Goal: Task Accomplishment & Management: Manage account settings

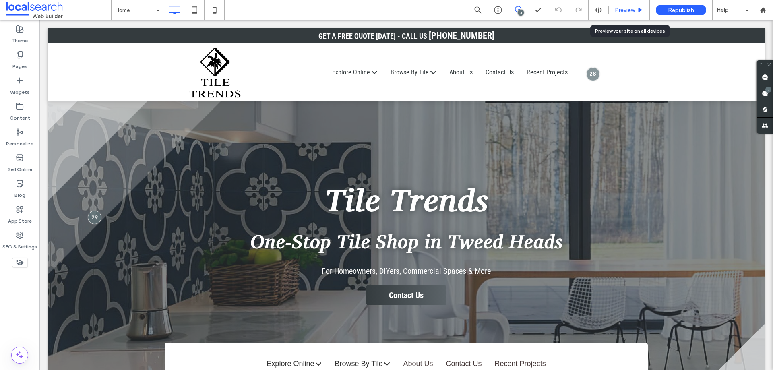
click at [618, 10] on span "Preview" at bounding box center [625, 10] width 20 height 7
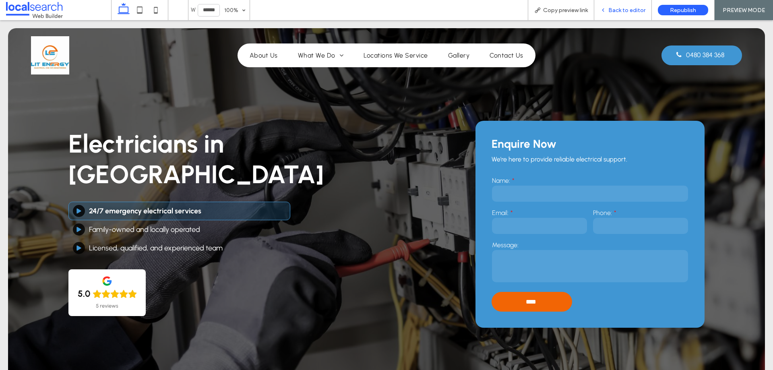
click at [618, 10] on span "Back to editor" at bounding box center [626, 10] width 37 height 7
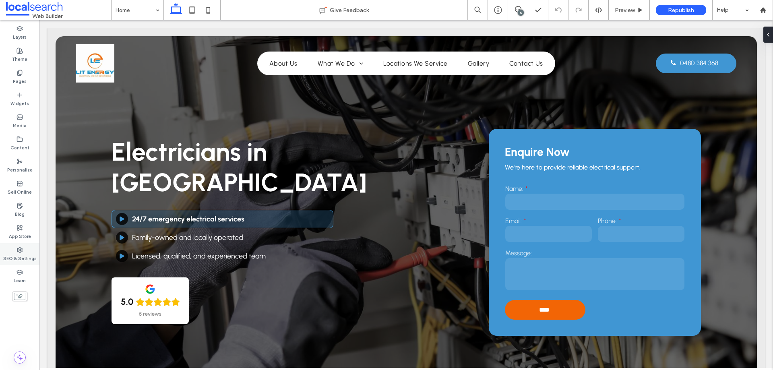
click at [22, 248] on icon at bounding box center [20, 250] width 6 height 6
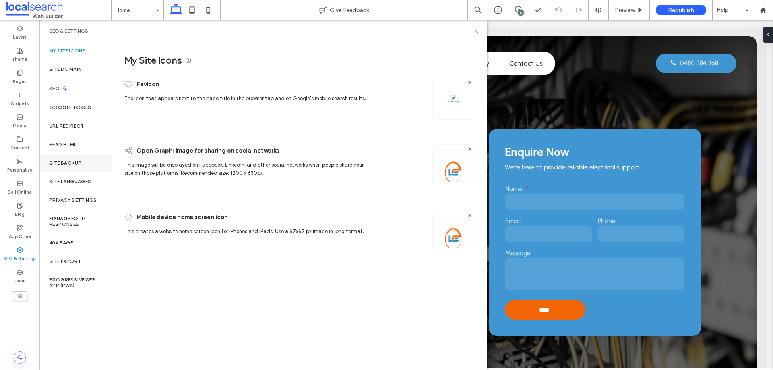
click at [76, 163] on label "Site Backup" at bounding box center [65, 163] width 32 height 6
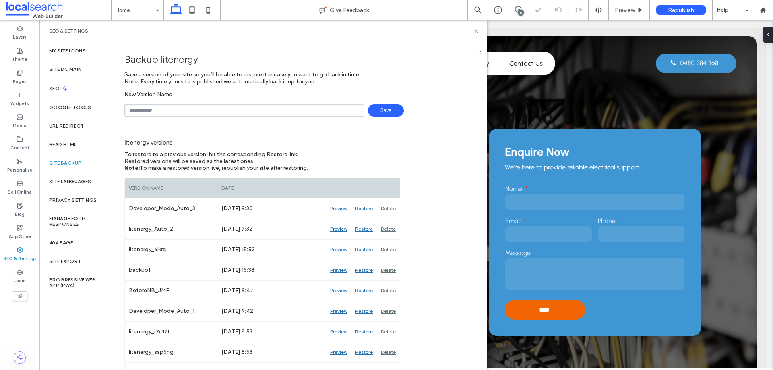
click at [176, 112] on input "text" at bounding box center [243, 110] width 239 height 12
type input "**********"
click at [383, 110] on span "Save" at bounding box center [386, 110] width 36 height 12
drag, startPoint x: 475, startPoint y: 29, endPoint x: 435, endPoint y: 10, distance: 43.9
click at [475, 29] on icon at bounding box center [476, 31] width 6 height 6
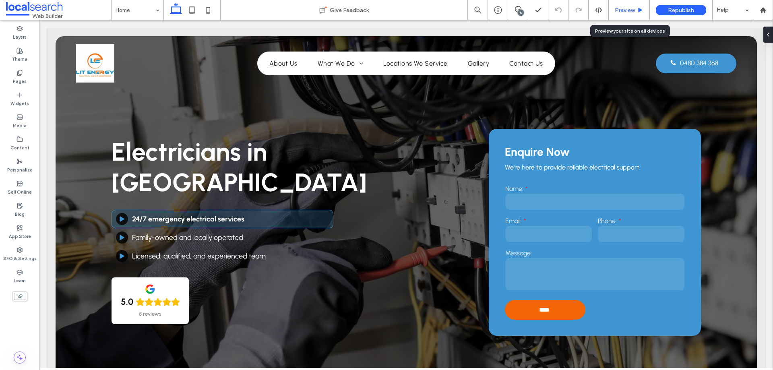
click at [625, 12] on span "Preview" at bounding box center [625, 10] width 20 height 7
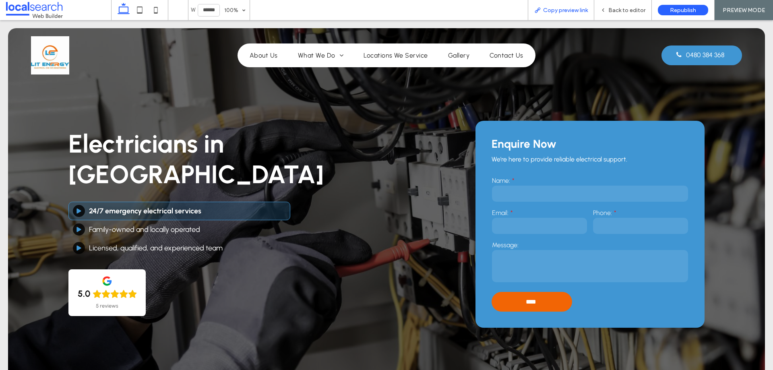
click at [559, 15] on div "Copy preview link" at bounding box center [561, 10] width 66 height 20
click at [546, 8] on span "Copy preview link" at bounding box center [565, 10] width 45 height 7
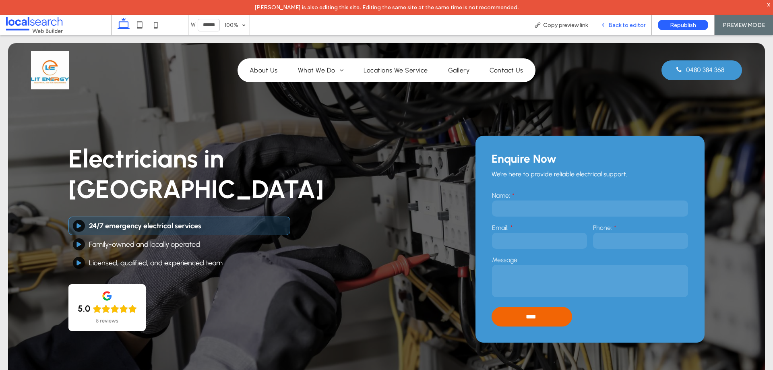
click at [613, 28] on span "Back to editor" at bounding box center [626, 25] width 37 height 7
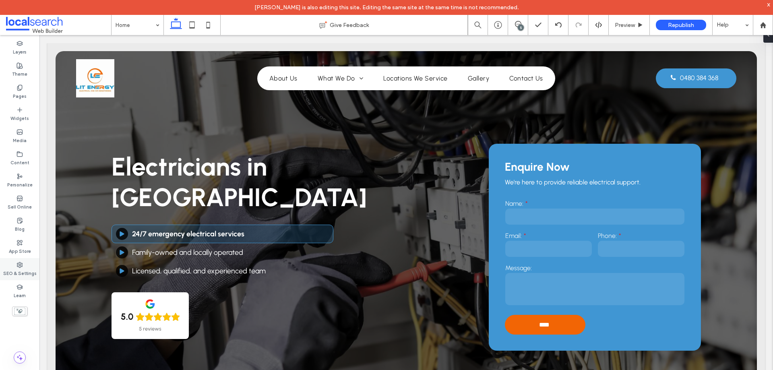
drag, startPoint x: 22, startPoint y: 270, endPoint x: 23, endPoint y: 266, distance: 4.6
click at [22, 270] on label "SEO & Settings" at bounding box center [19, 272] width 33 height 9
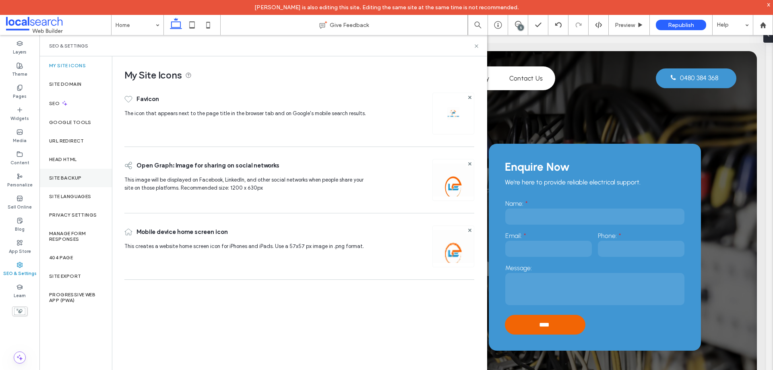
click at [87, 181] on div "Site Backup" at bounding box center [75, 178] width 72 height 19
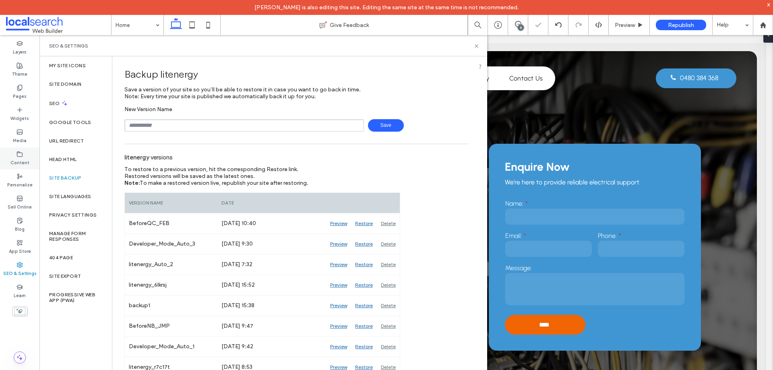
click at [21, 161] on label "Content" at bounding box center [19, 161] width 19 height 9
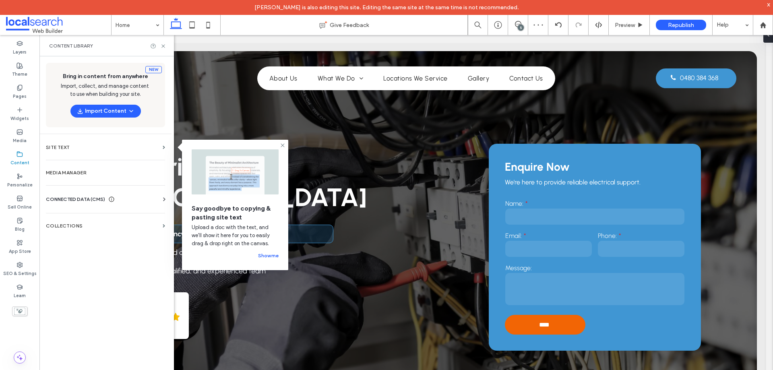
click at [108, 175] on section "Media Manager" at bounding box center [105, 172] width 132 height 19
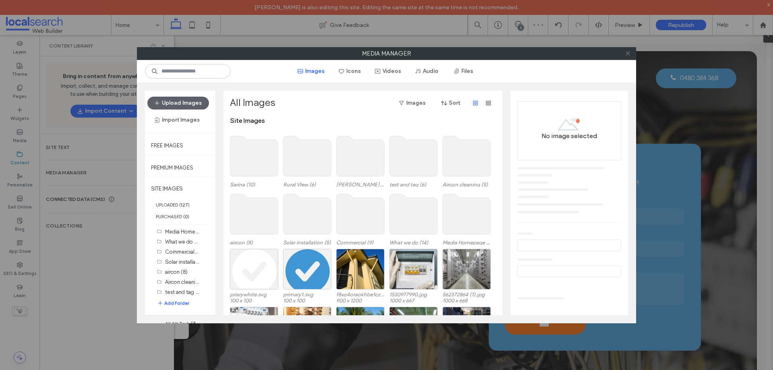
click at [627, 53] on icon at bounding box center [628, 53] width 6 height 6
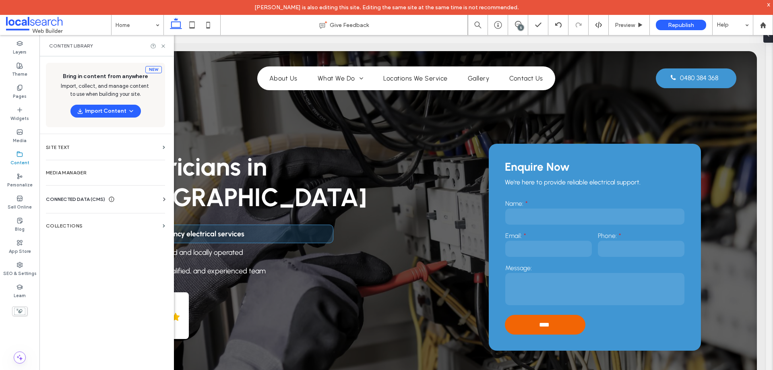
click at [157, 202] on div "CONNECTED DATA (CMS)" at bounding box center [107, 199] width 122 height 8
click at [93, 221] on label "Business Info" at bounding box center [106, 219] width 109 height 6
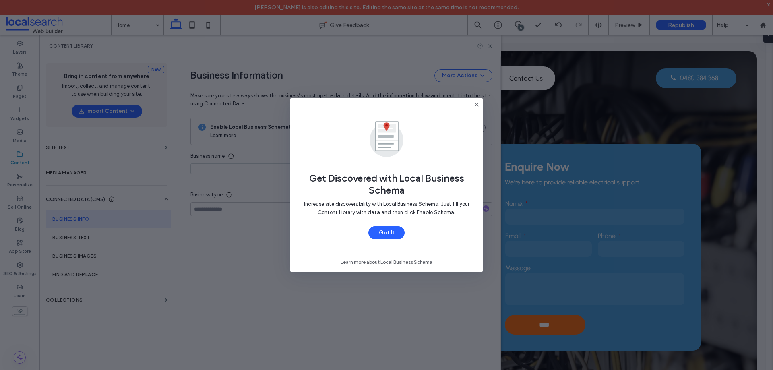
type input "**********"
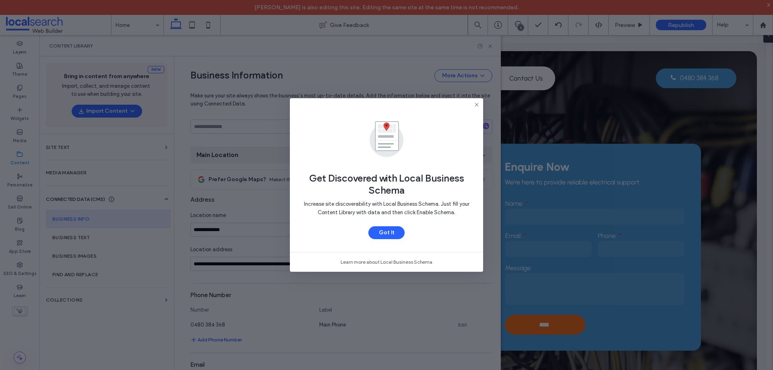
click at [475, 107] on icon at bounding box center [476, 104] width 6 height 6
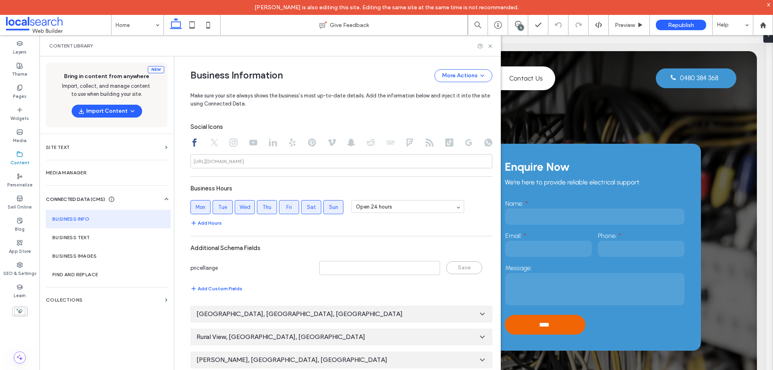
scroll to position [405, 0]
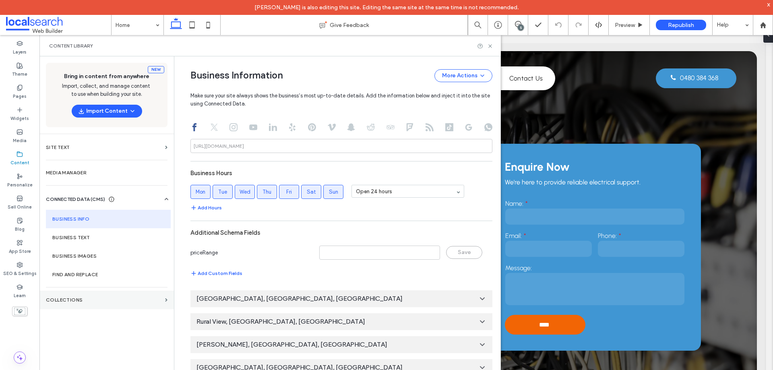
click at [74, 300] on label "Collections" at bounding box center [104, 300] width 116 height 6
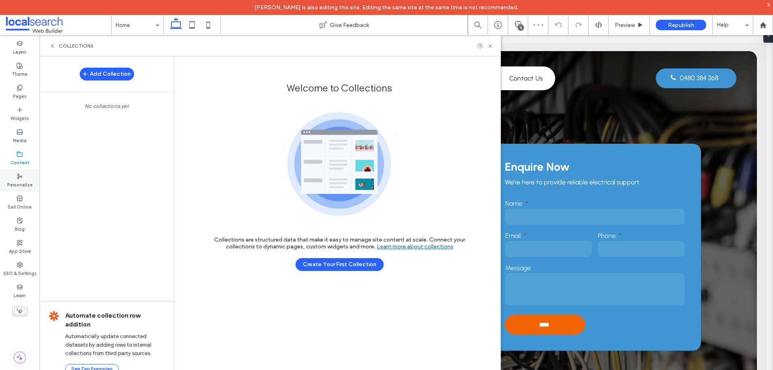
scroll to position [0, 0]
click at [24, 181] on label "Personalize" at bounding box center [19, 184] width 25 height 9
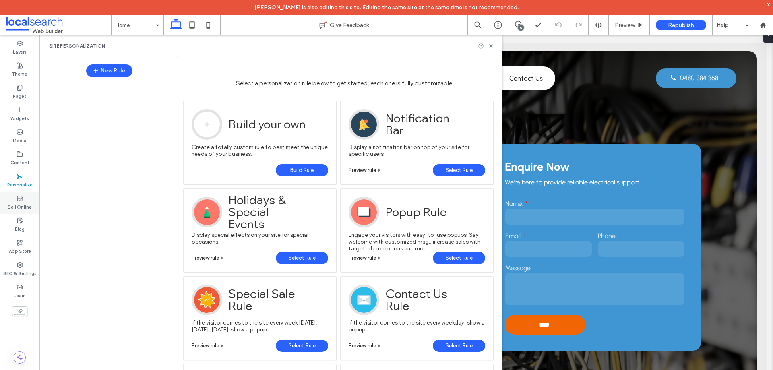
click at [23, 204] on label "Sell Online" at bounding box center [20, 206] width 24 height 9
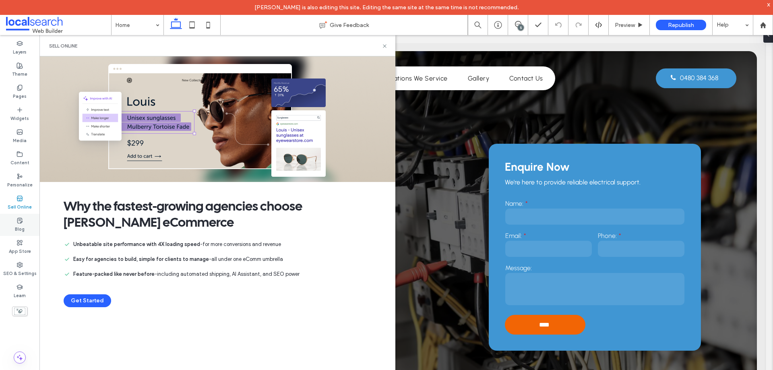
click at [20, 227] on label "Blog" at bounding box center [20, 228] width 10 height 9
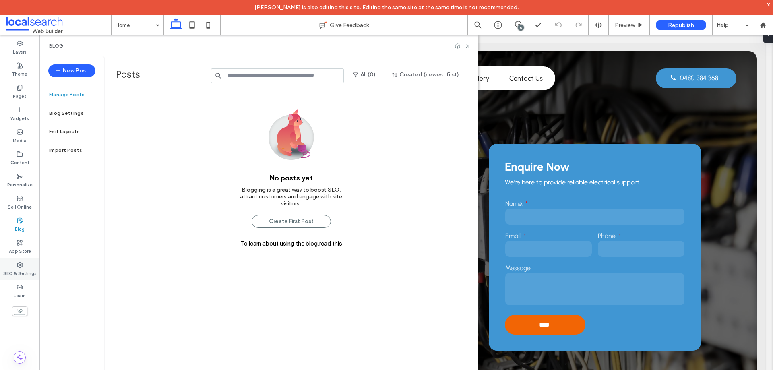
click at [21, 275] on label "SEO & Settings" at bounding box center [19, 272] width 33 height 9
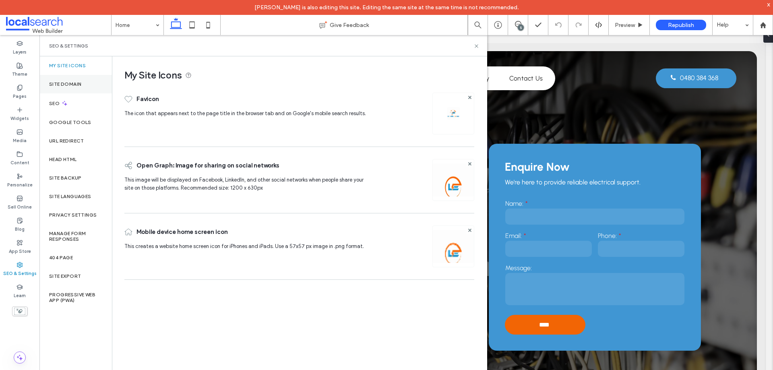
click at [78, 83] on label "Site Domain" at bounding box center [65, 84] width 32 height 6
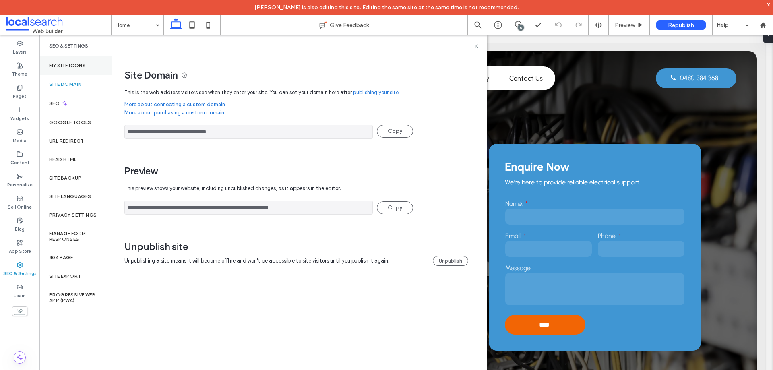
click at [66, 66] on label "My Site Icons" at bounding box center [67, 66] width 37 height 6
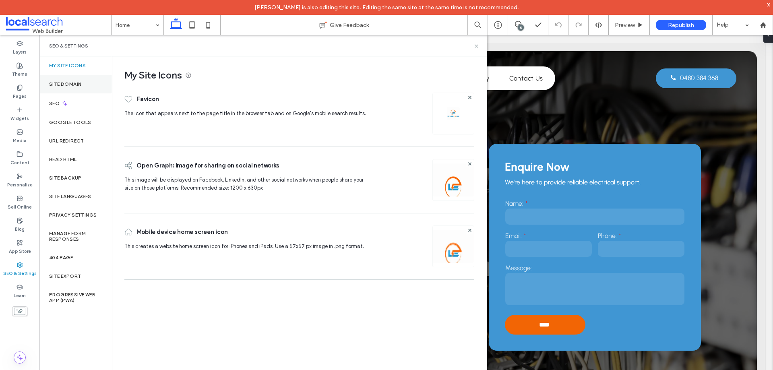
click at [68, 90] on div "Site Domain" at bounding box center [75, 84] width 72 height 19
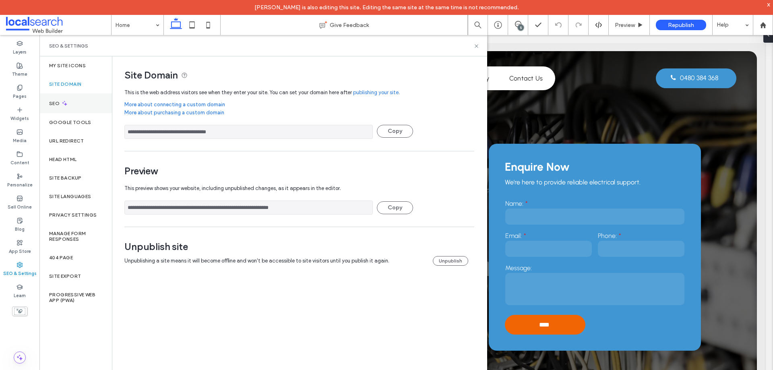
click at [70, 104] on div "SEO" at bounding box center [75, 103] width 72 height 20
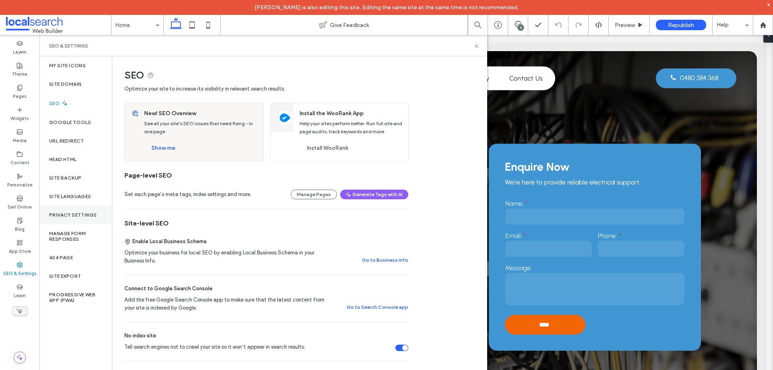
click at [82, 215] on label "Privacy Settings" at bounding box center [72, 215] width 47 height 6
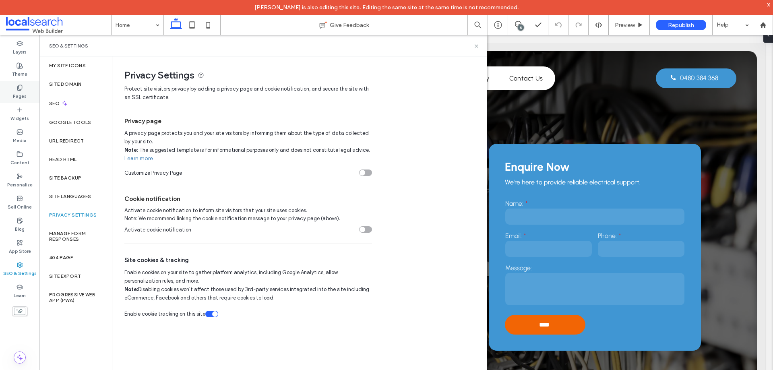
click at [20, 85] on icon at bounding box center [20, 88] width 6 height 6
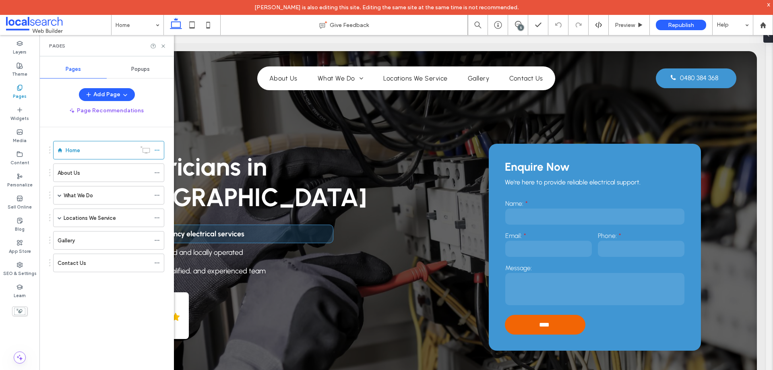
click at [126, 68] on div "Popups" at bounding box center [140, 69] width 67 height 18
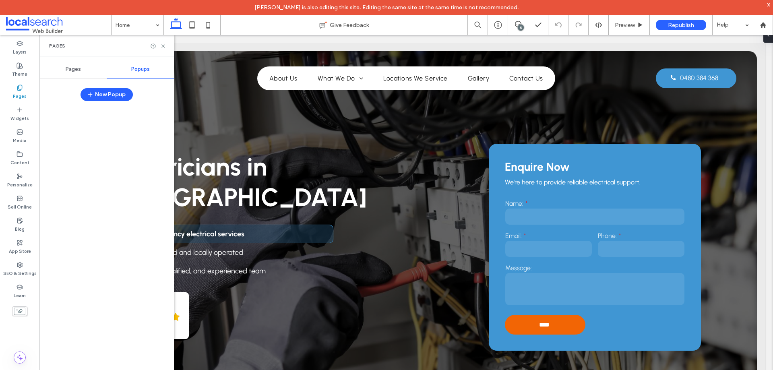
click at [135, 69] on span "Popups" at bounding box center [140, 69] width 19 height 6
drag, startPoint x: 163, startPoint y: 49, endPoint x: 123, endPoint y: 20, distance: 49.0
click at [163, 49] on icon at bounding box center [163, 46] width 6 height 6
